Goal: Check status

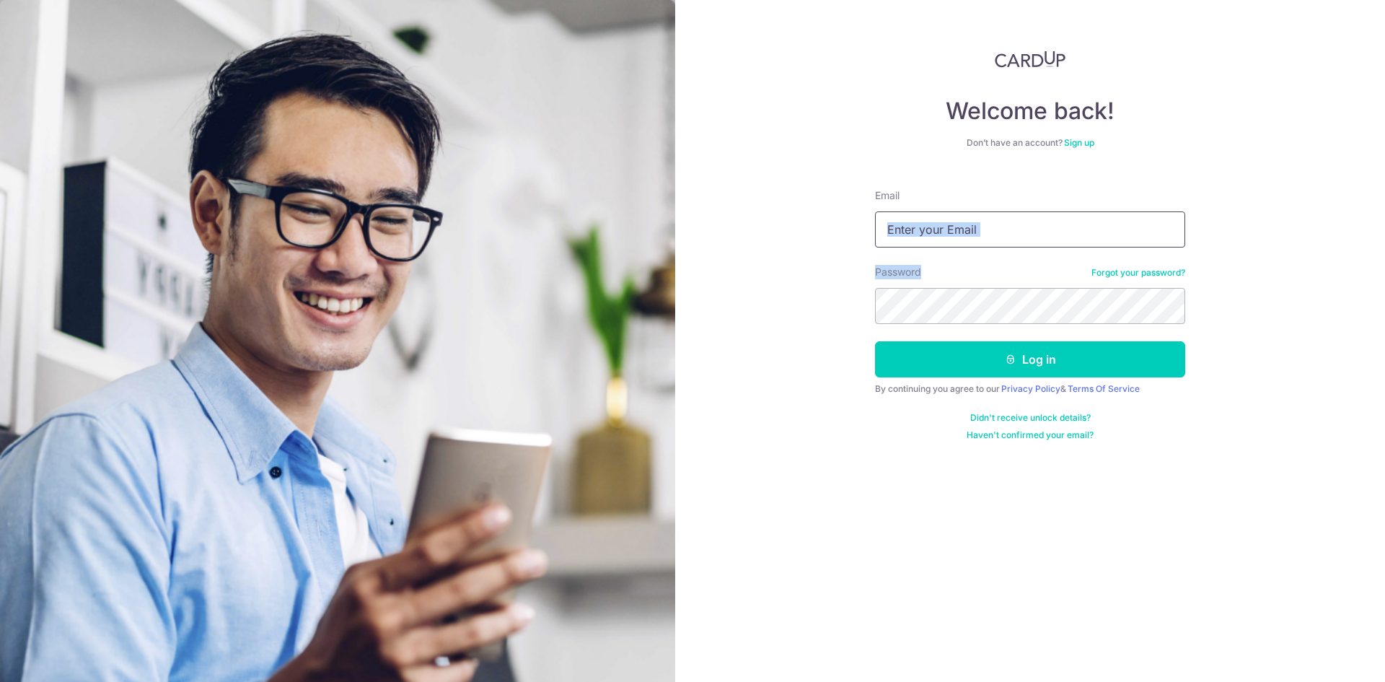
drag, startPoint x: 0, startPoint y: 0, endPoint x: 965, endPoint y: 241, distance: 994.7
click at [965, 241] on input "Email" at bounding box center [1030, 229] width 310 height 36
type input "[EMAIL_ADDRESS][DOMAIN_NAME]"
click at [875, 341] on button "Log in" at bounding box center [1030, 359] width 310 height 36
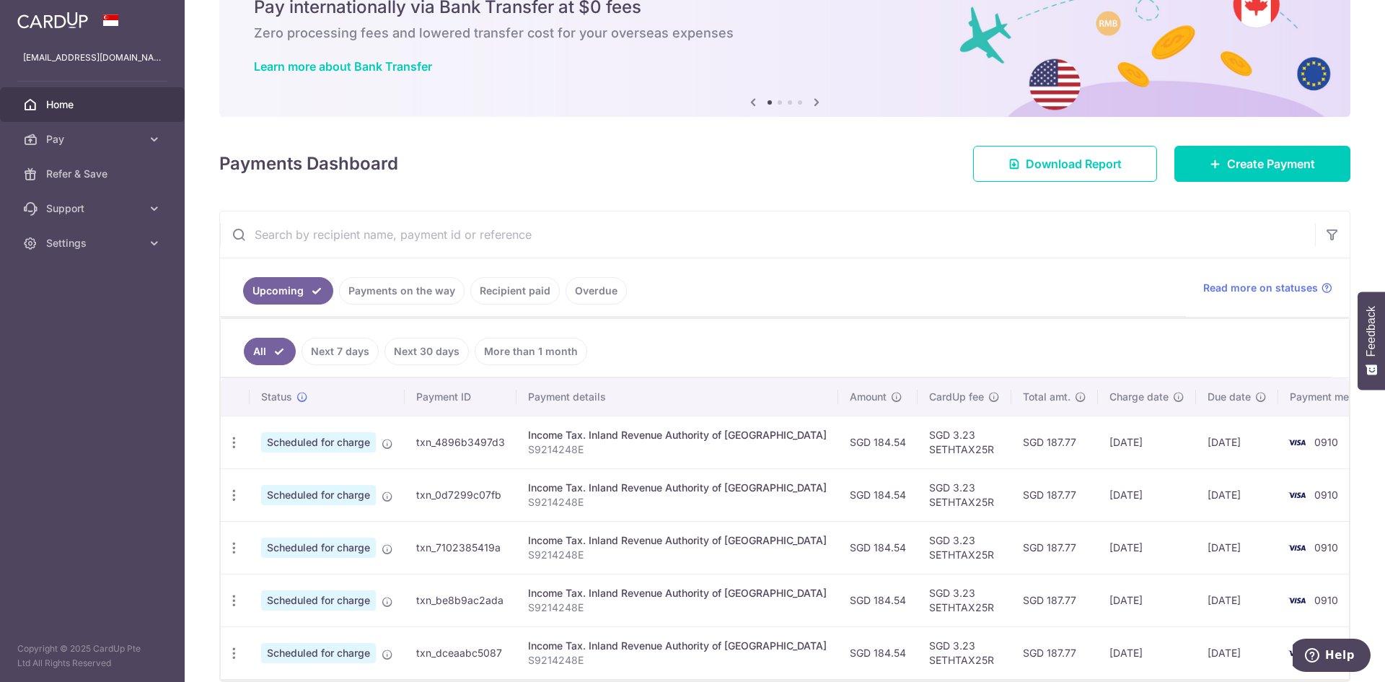
scroll to position [72, 0]
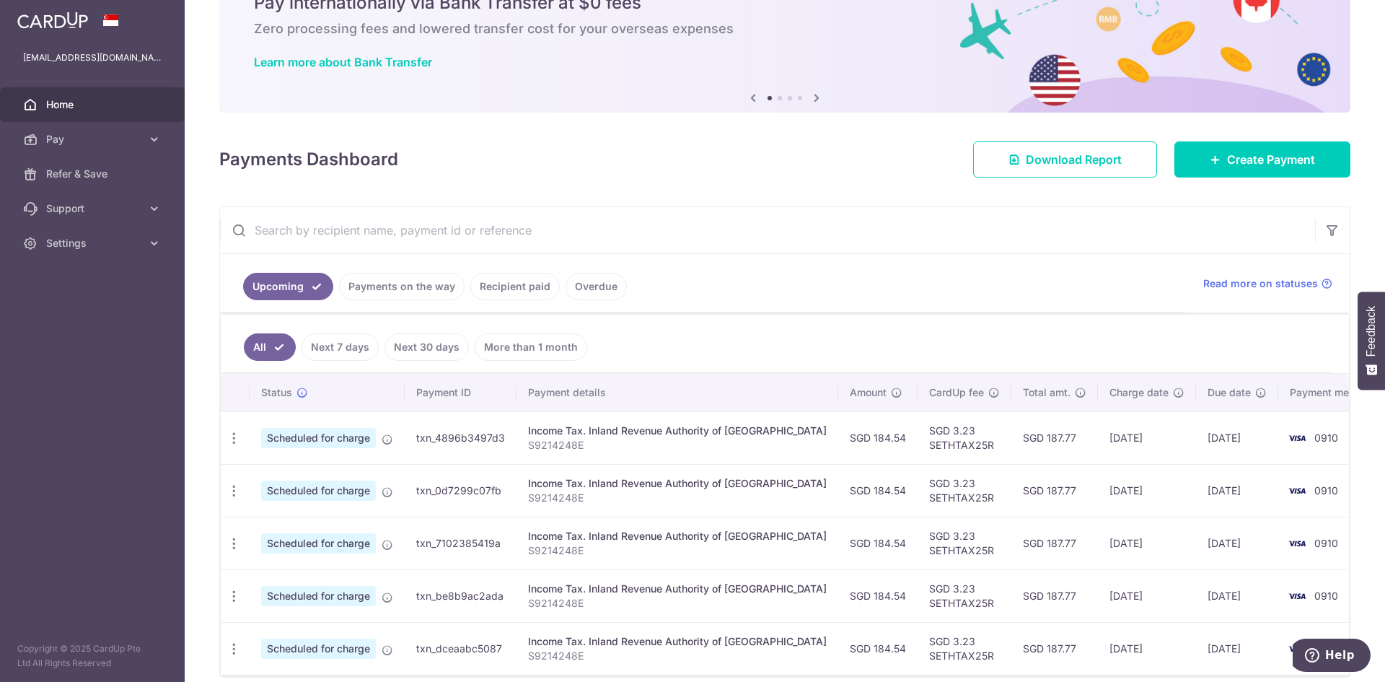
click at [765, 347] on ul "All Next 7 days Next 30 days More than 1 month" at bounding box center [776, 343] width 1111 height 58
click at [501, 278] on link "Recipient paid" at bounding box center [514, 286] width 89 height 27
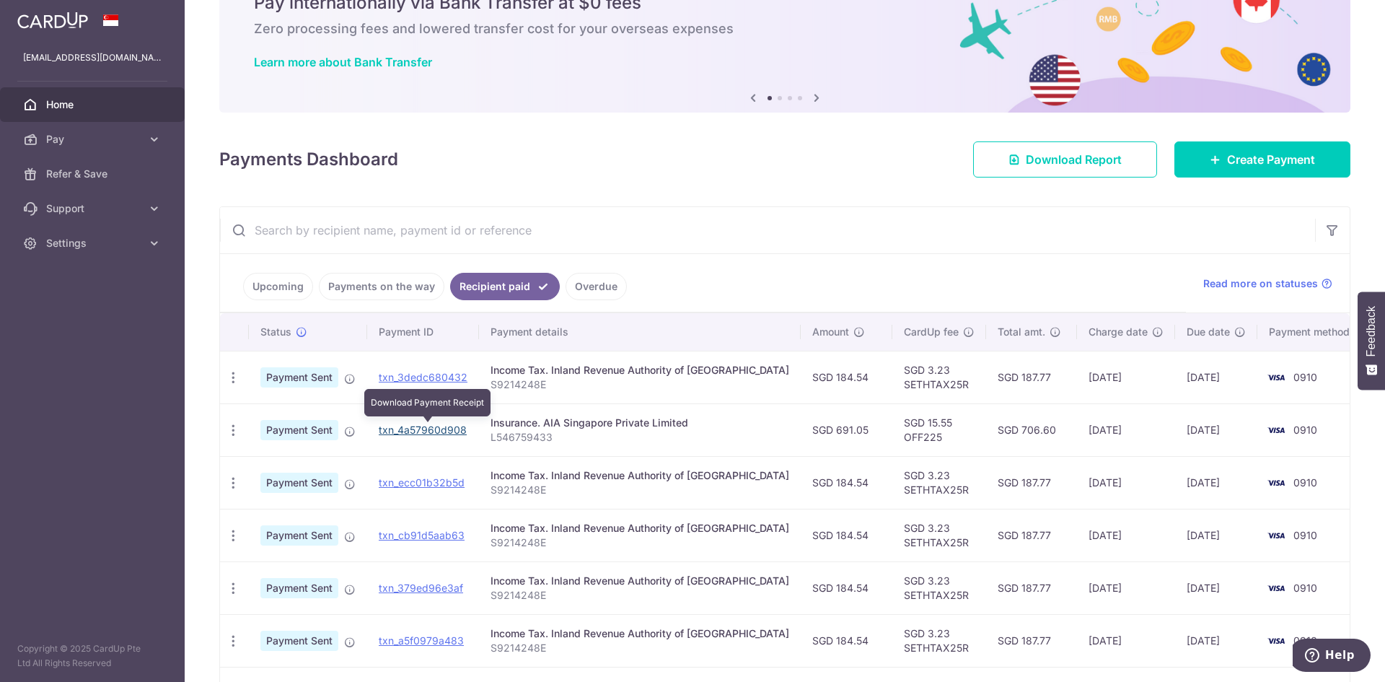
click at [460, 428] on link "txn_4a57960d908" at bounding box center [423, 429] width 88 height 12
drag, startPoint x: 568, startPoint y: 444, endPoint x: 499, endPoint y: 441, distance: 69.3
click at [499, 441] on p "L546759433" at bounding box center [639, 437] width 299 height 14
copy p "L546759433"
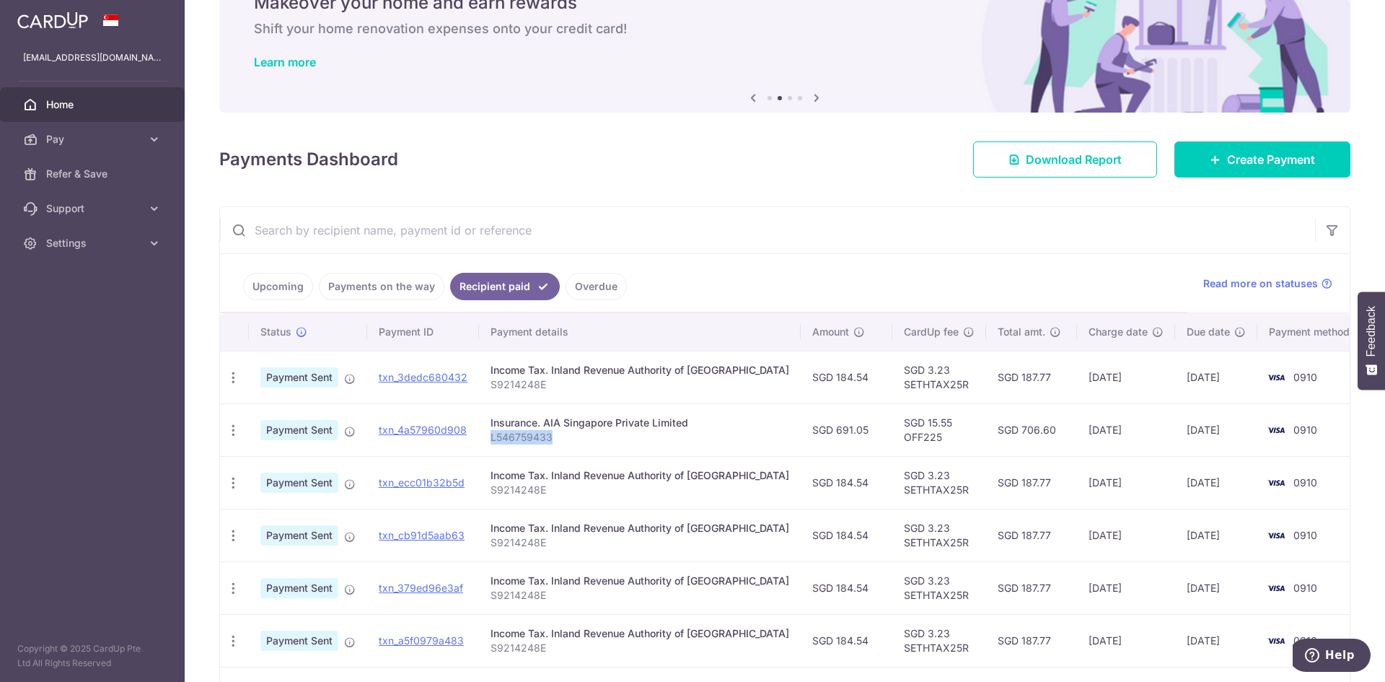
drag, startPoint x: 987, startPoint y: 432, endPoint x: 1023, endPoint y: 434, distance: 35.4
click at [1023, 434] on td "SGD 706.60" at bounding box center [1031, 429] width 91 height 53
copy td "706.60"
